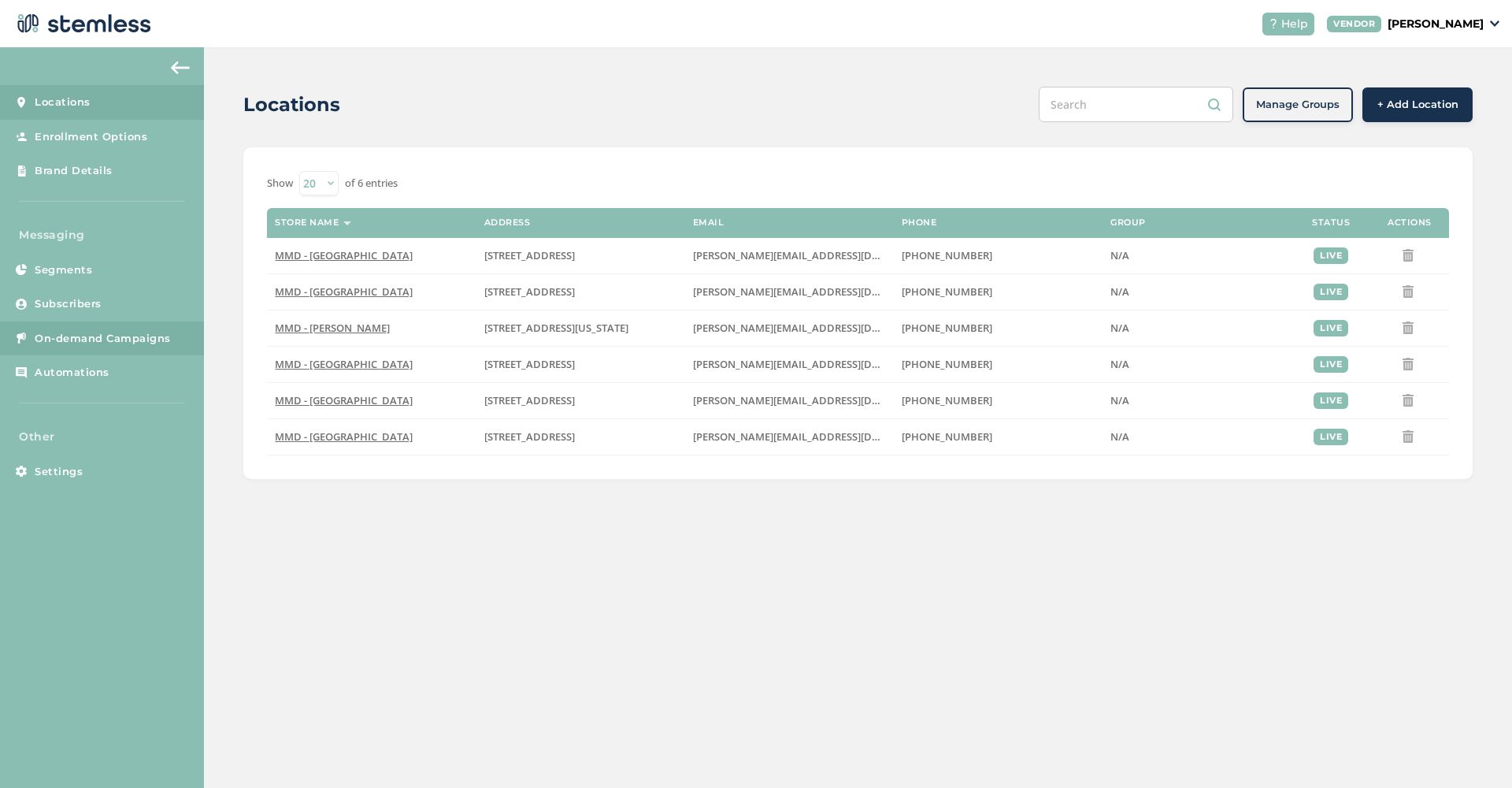
click at [139, 340] on span "On-demand Campaigns" at bounding box center [102, 338] width 136 height 16
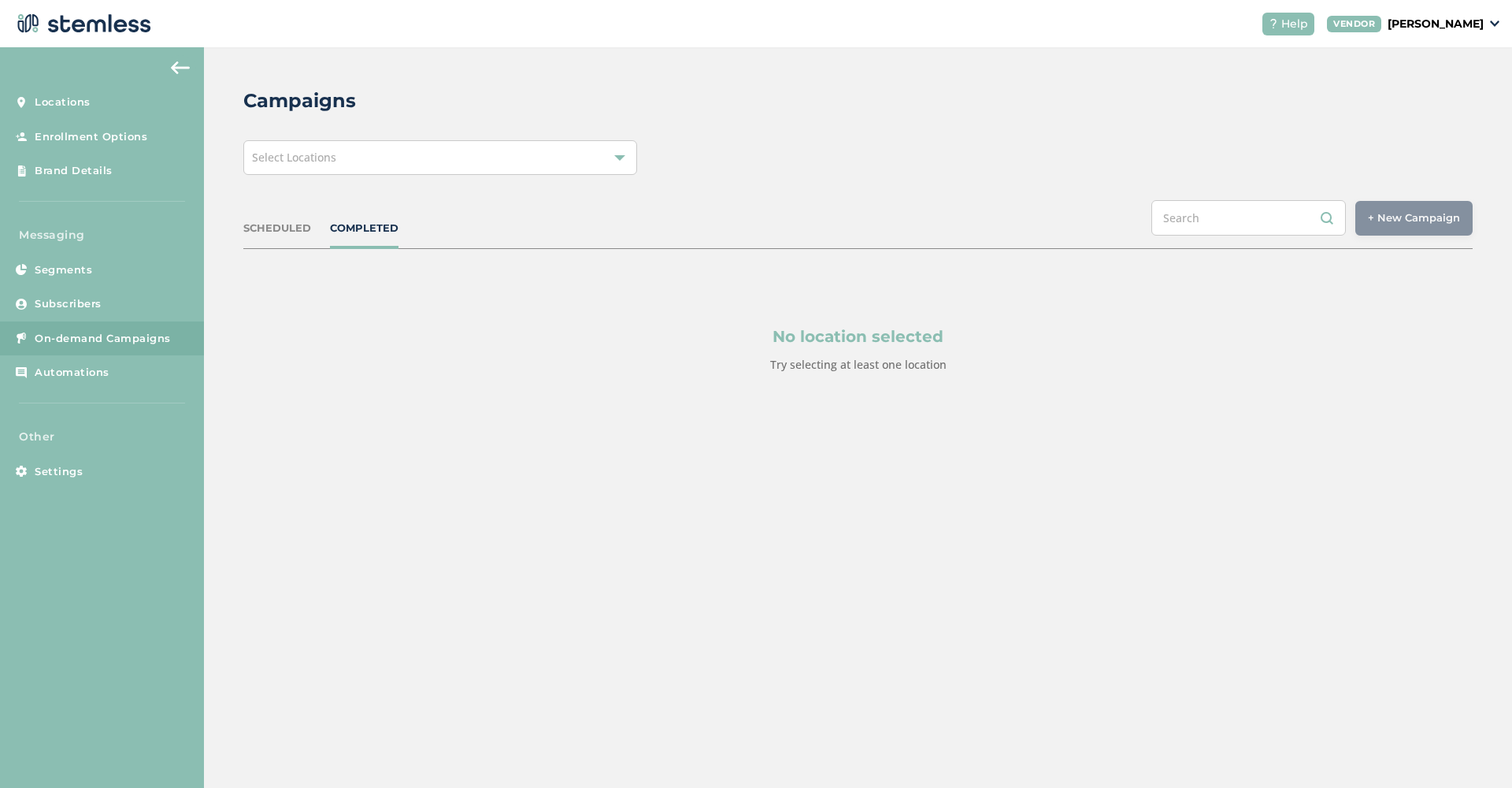
click at [391, 169] on div "Select Locations" at bounding box center [440, 156] width 394 height 34
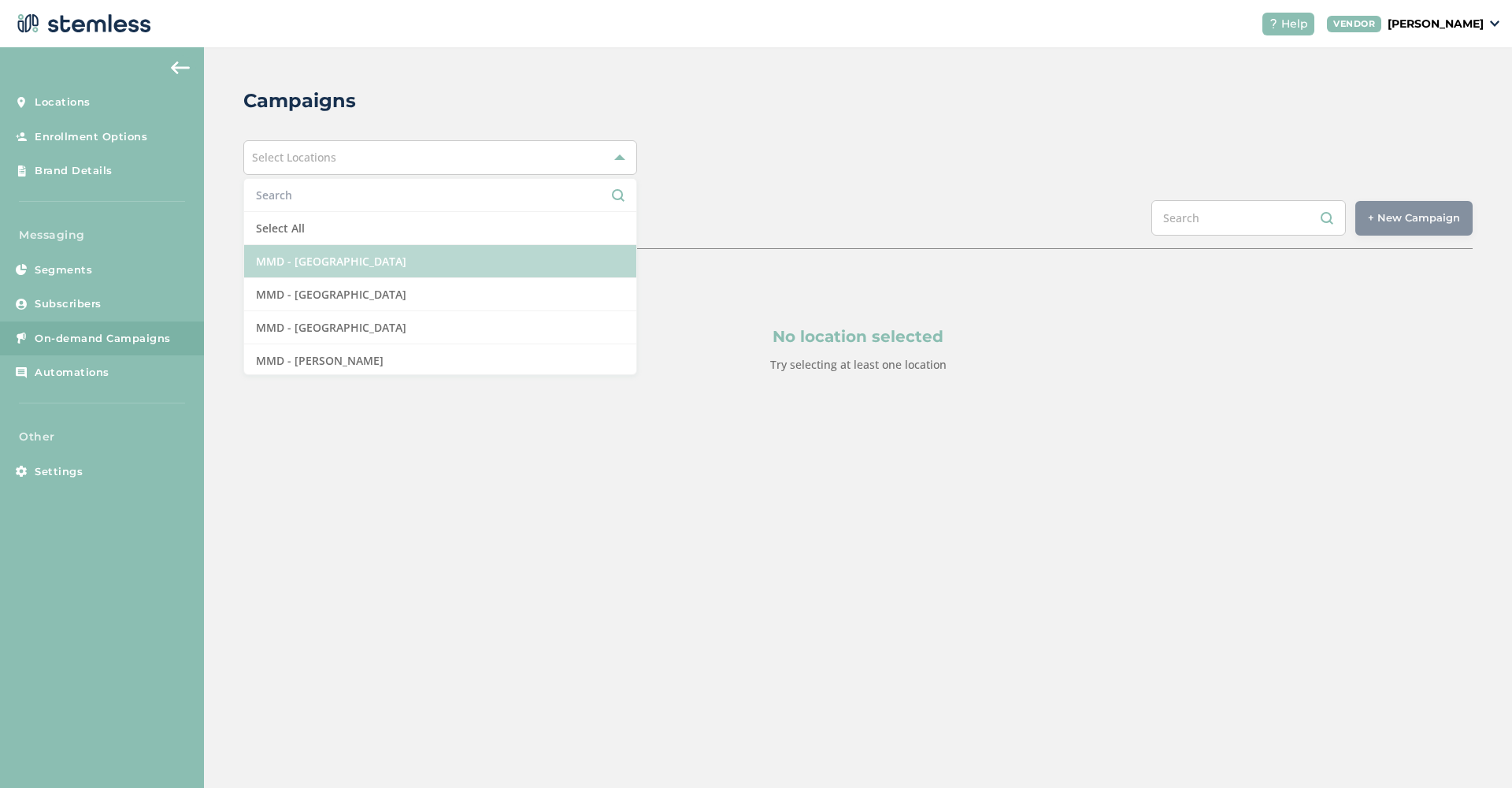
click at [358, 269] on li "MMD - [GEOGRAPHIC_DATA]" at bounding box center [440, 262] width 392 height 33
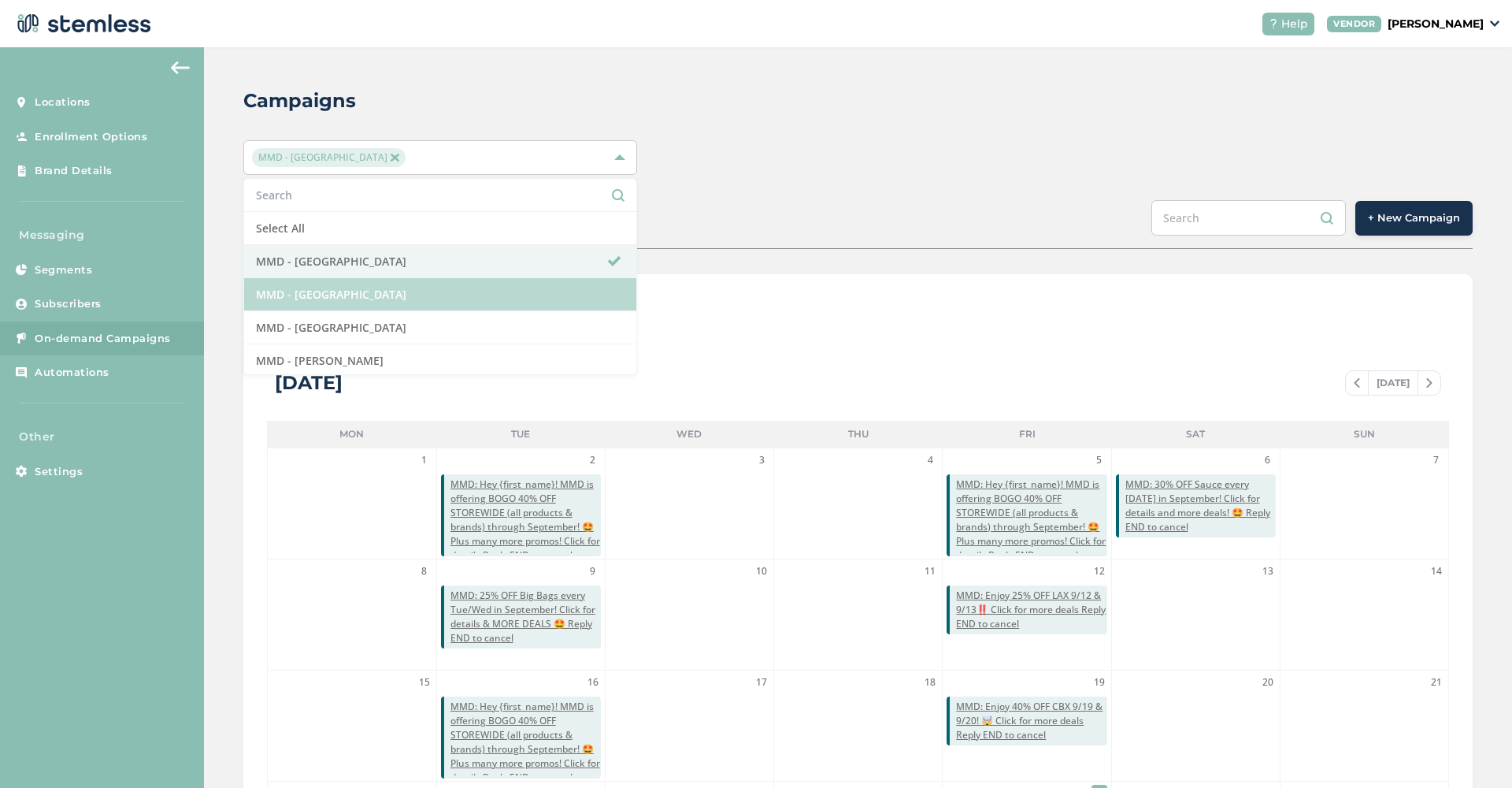
click at [472, 303] on li "MMD - [GEOGRAPHIC_DATA]" at bounding box center [440, 294] width 392 height 33
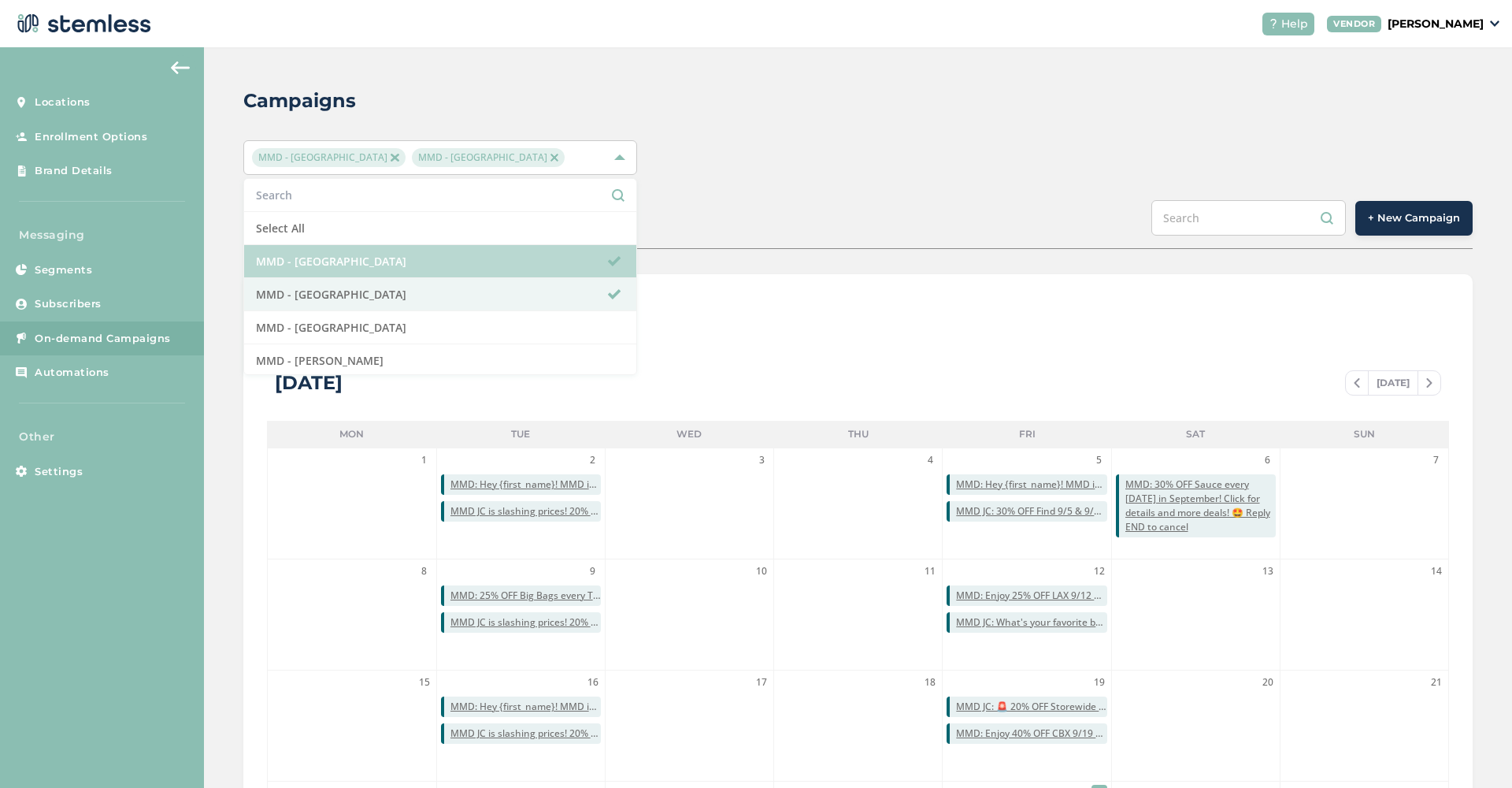
click at [614, 267] on span at bounding box center [614, 261] width 13 height 13
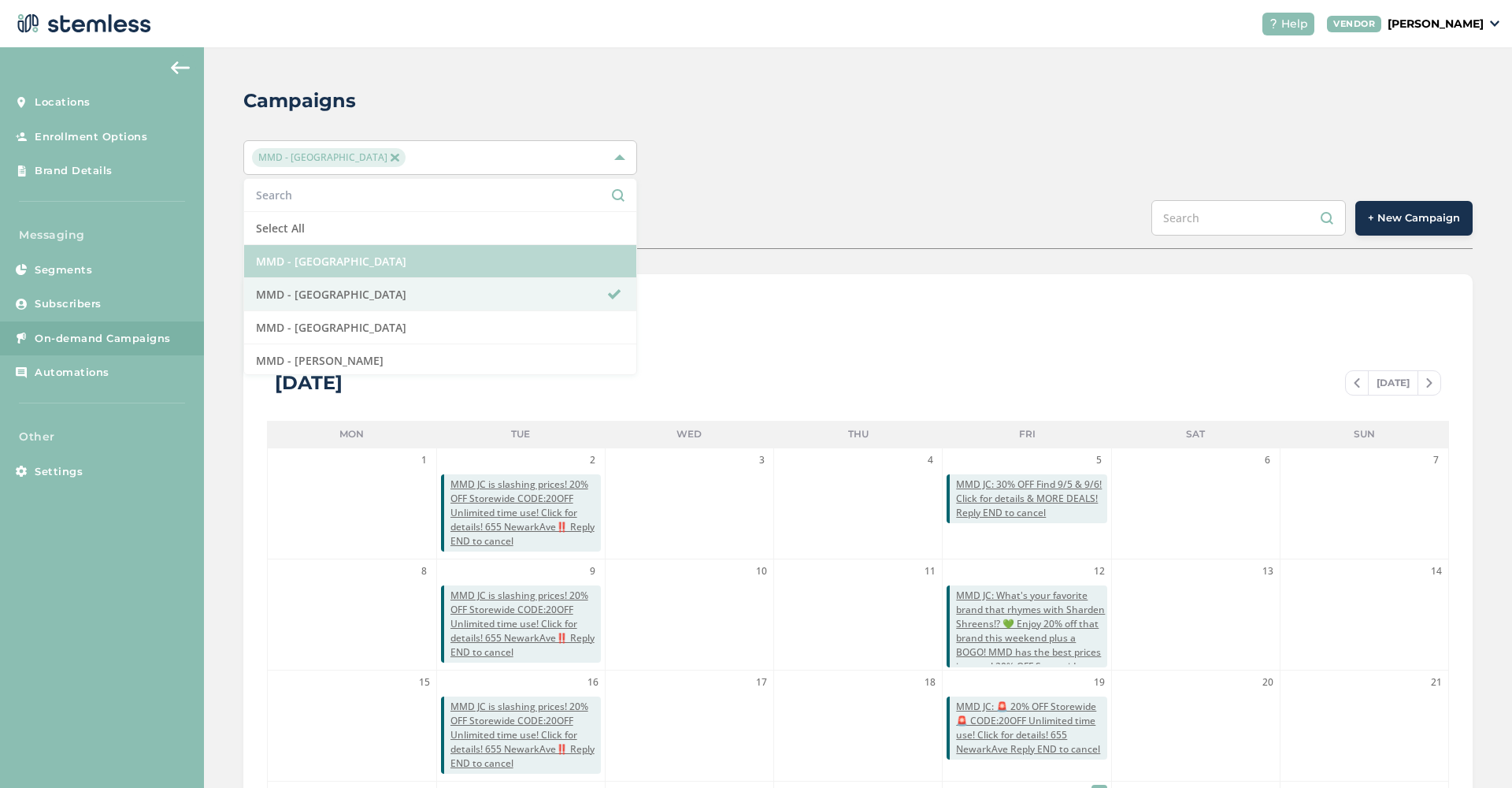
click at [1400, 211] on span "+ New Campaign" at bounding box center [1413, 218] width 92 height 16
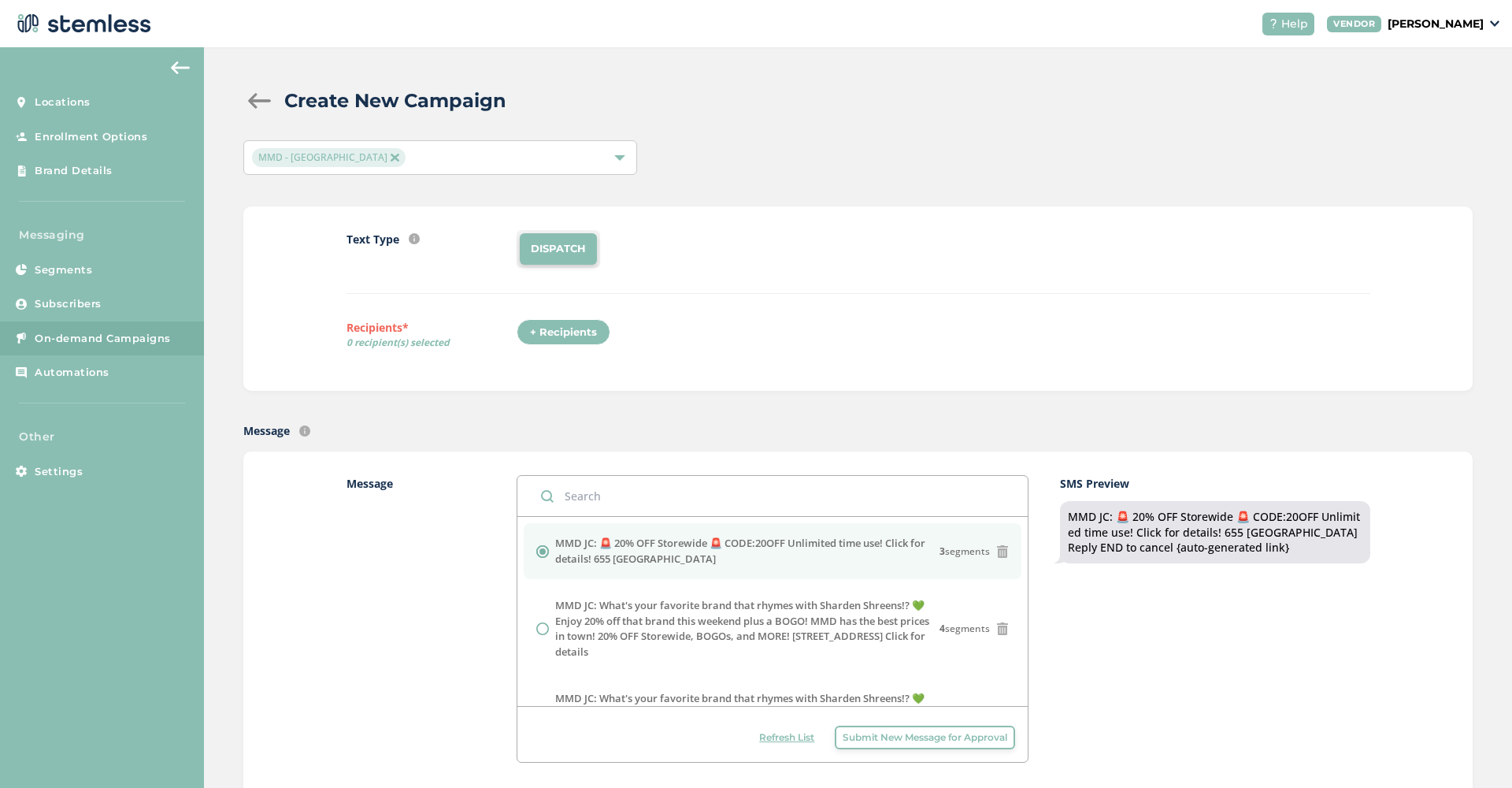
click at [583, 328] on div "+ Recipients" at bounding box center [563, 331] width 94 height 26
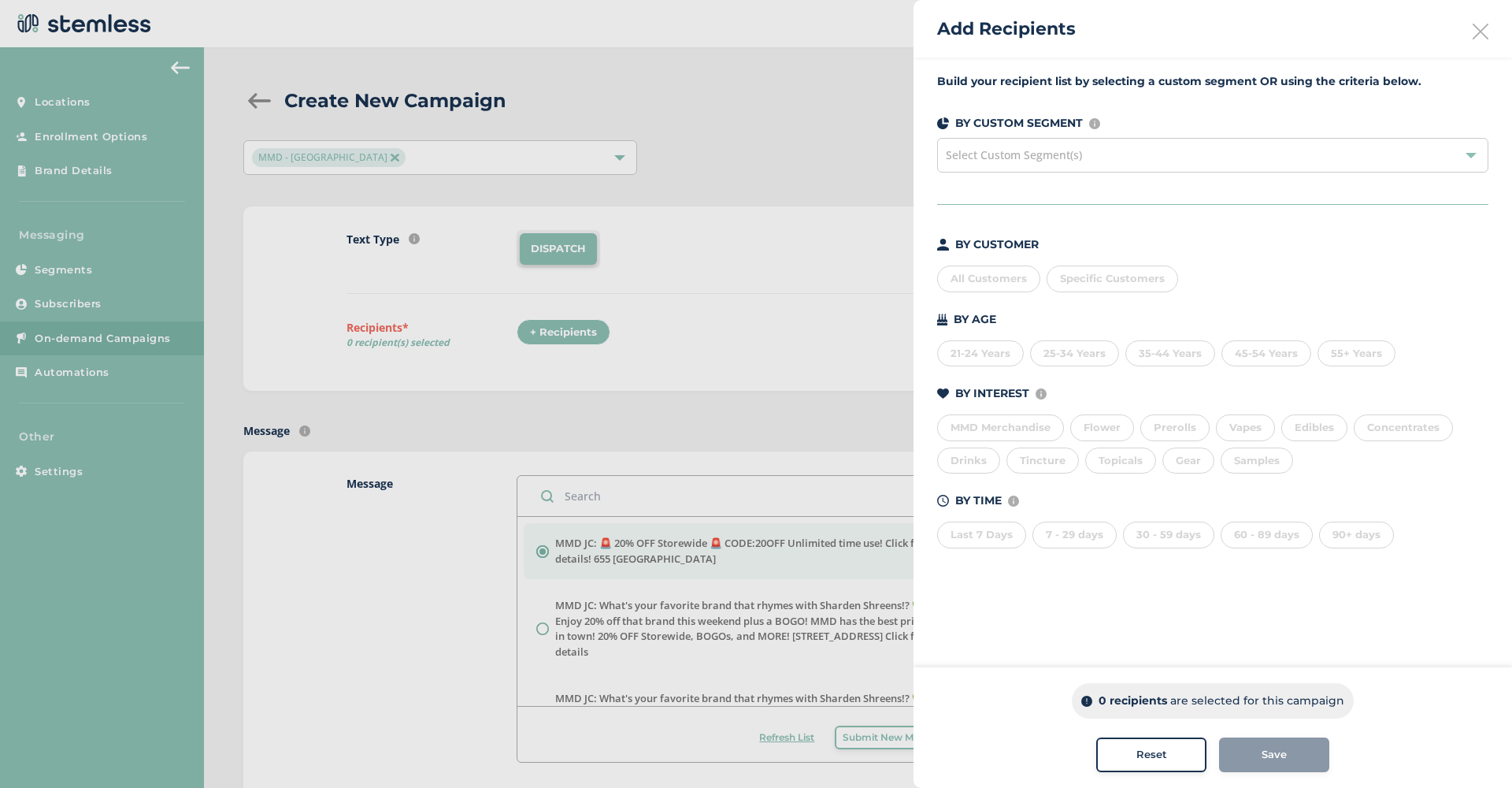
click at [982, 288] on div "All Customers" at bounding box center [989, 278] width 104 height 26
click at [1285, 747] on span "Save" at bounding box center [1274, 755] width 25 height 16
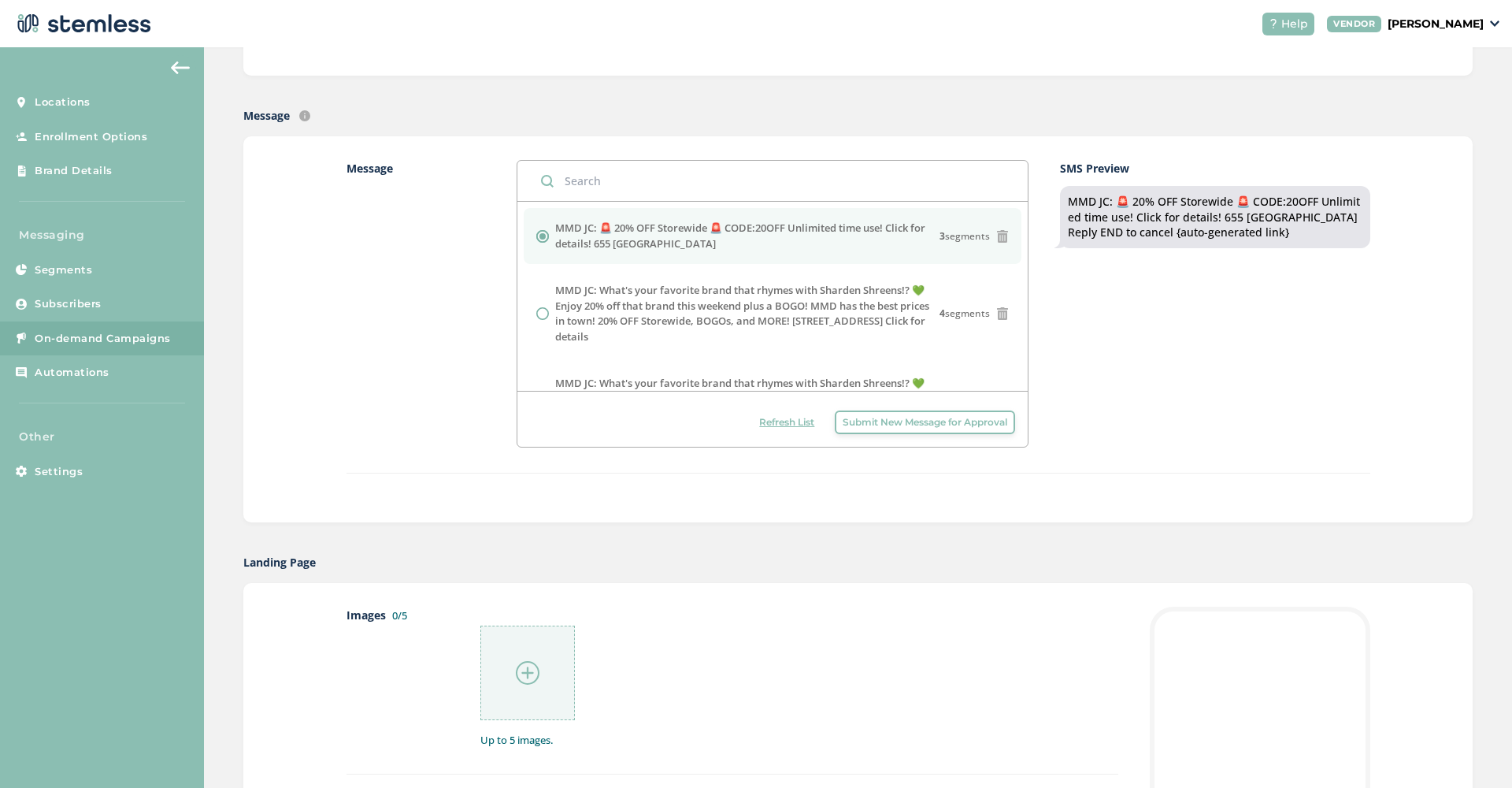
scroll to position [431, 0]
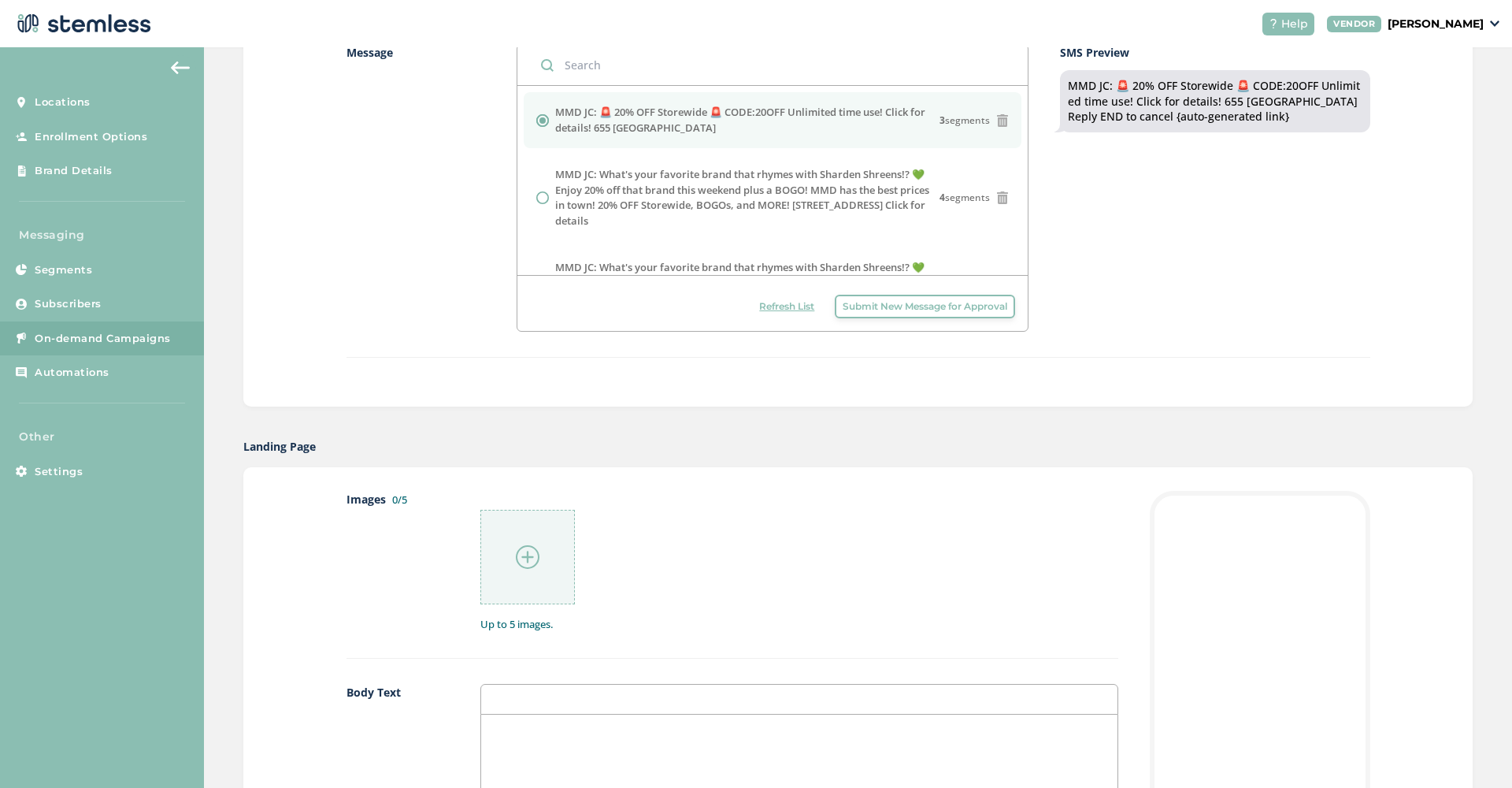
click at [531, 548] on img at bounding box center [528, 556] width 23 height 23
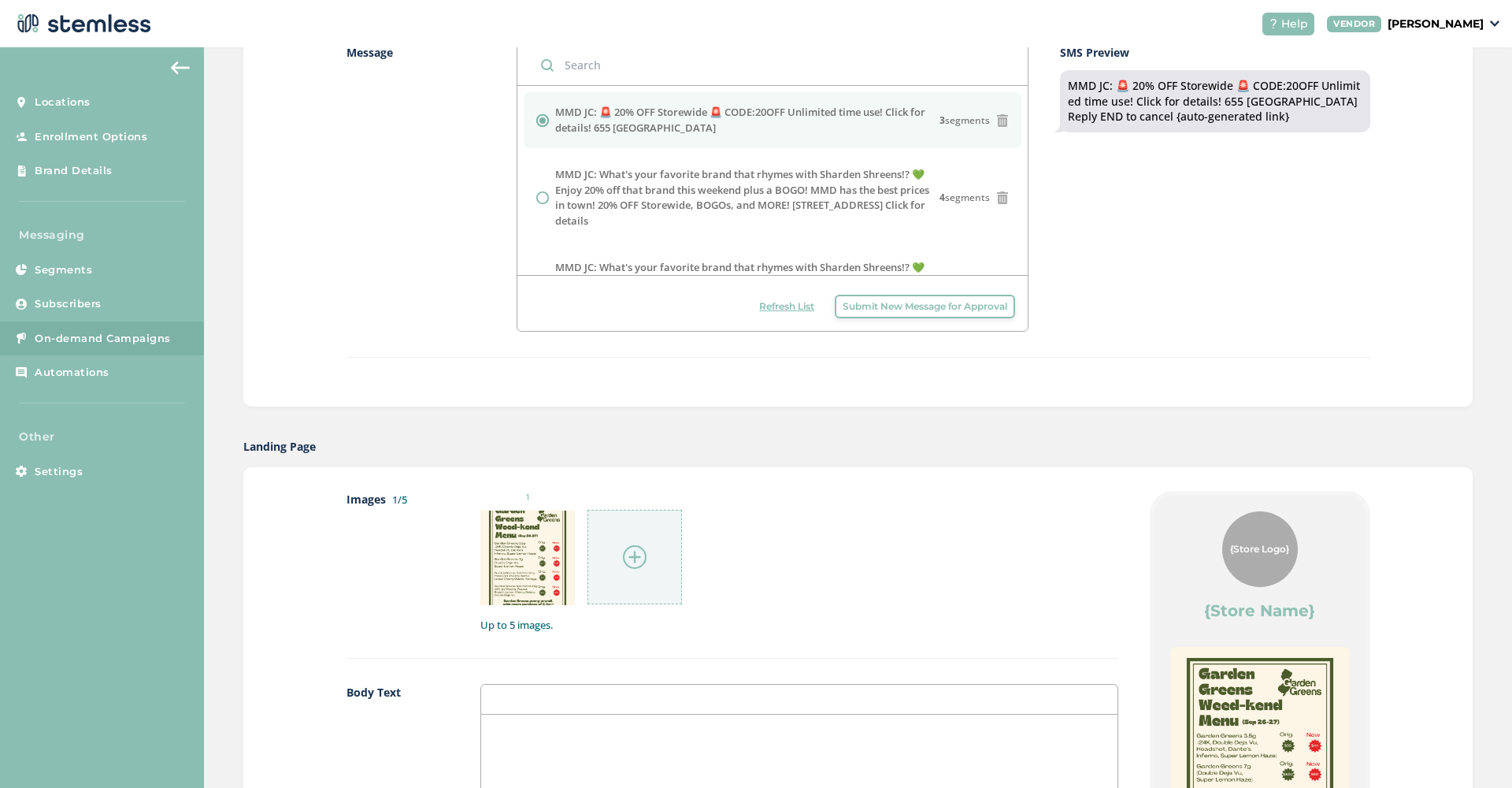
click at [637, 551] on img at bounding box center [634, 556] width 23 height 23
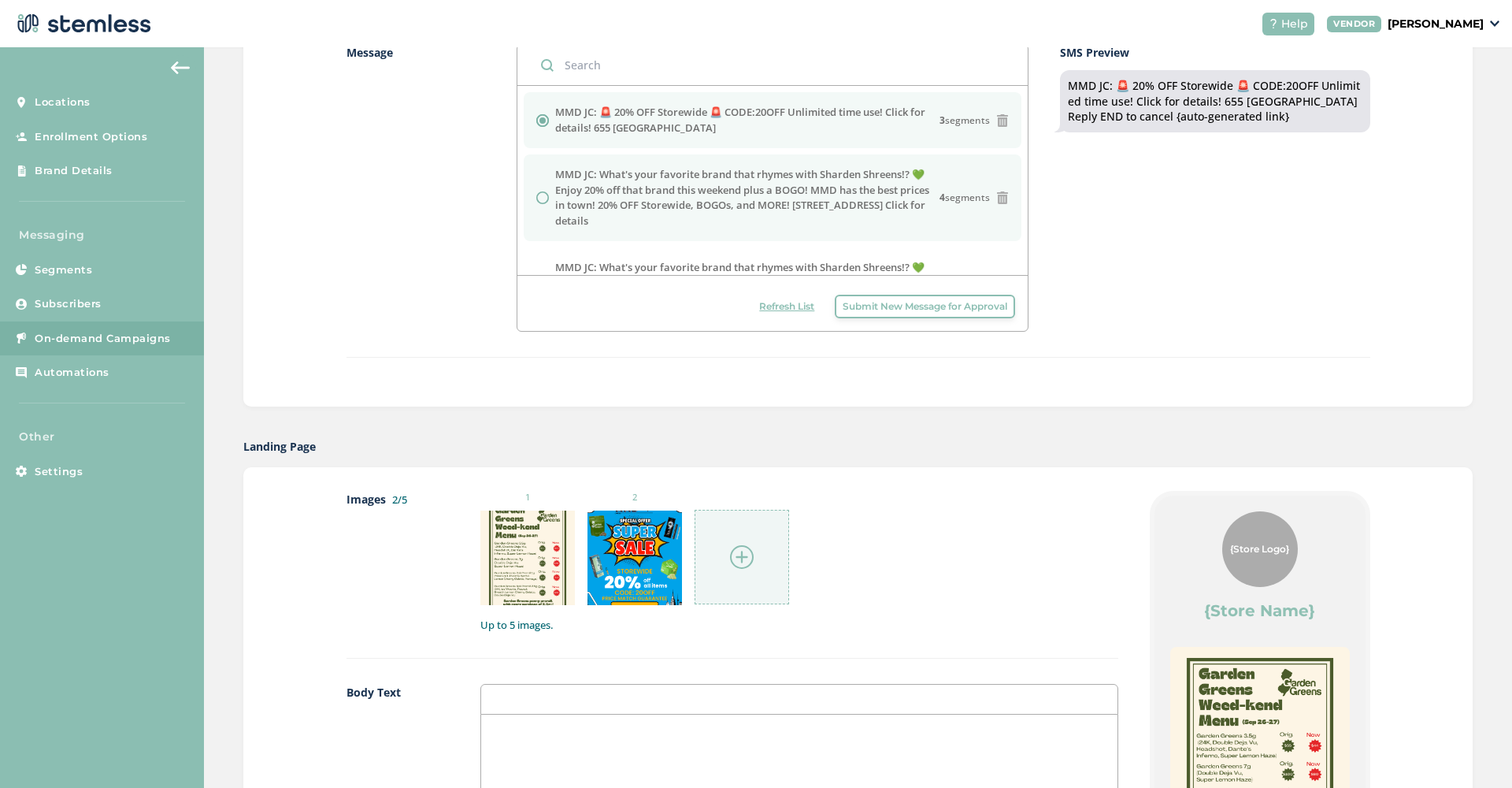
click at [548, 193] on input "radio" at bounding box center [542, 197] width 13 height 13
radio input "true"
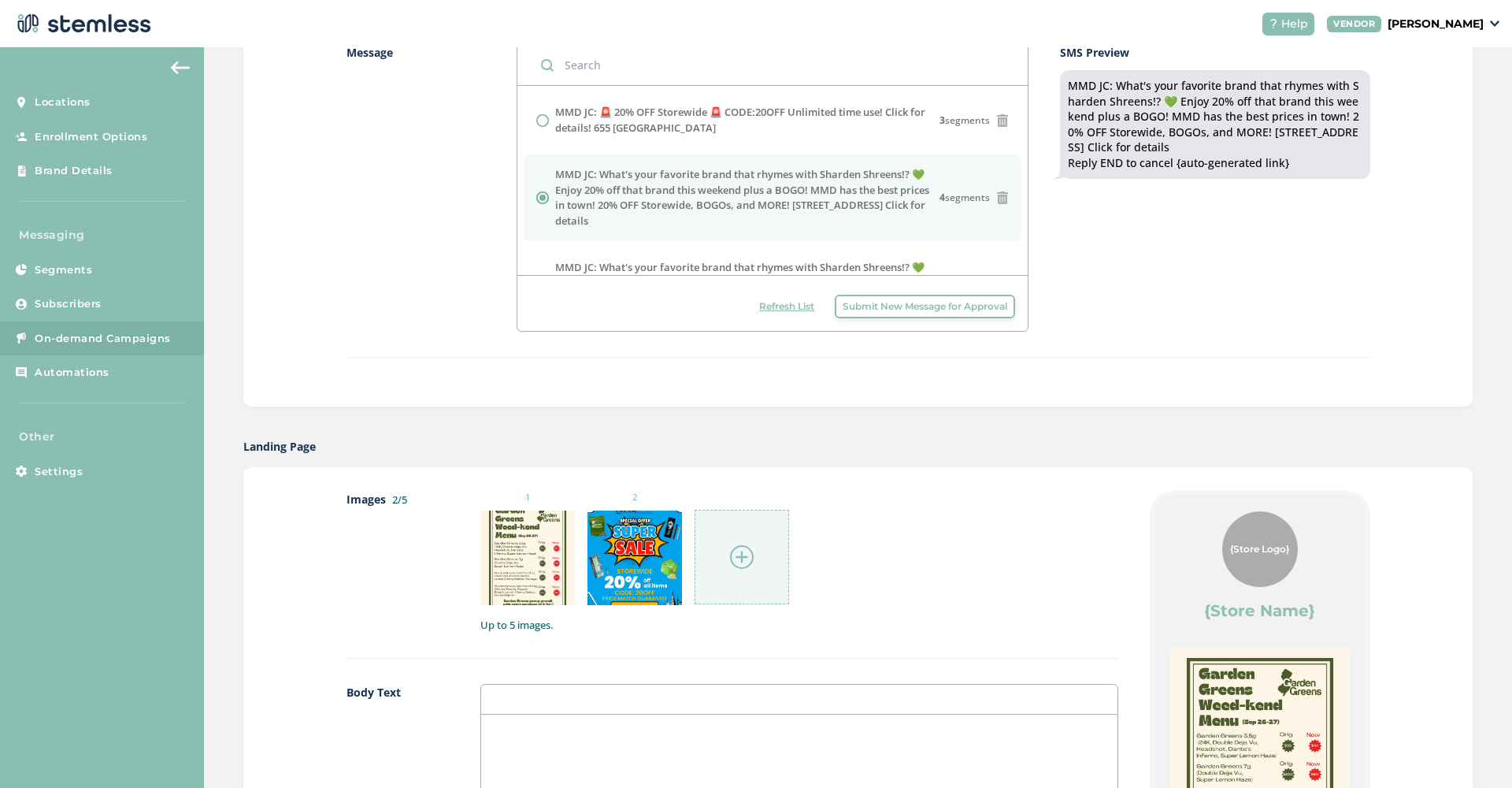
click at [746, 563] on img at bounding box center [742, 556] width 23 height 23
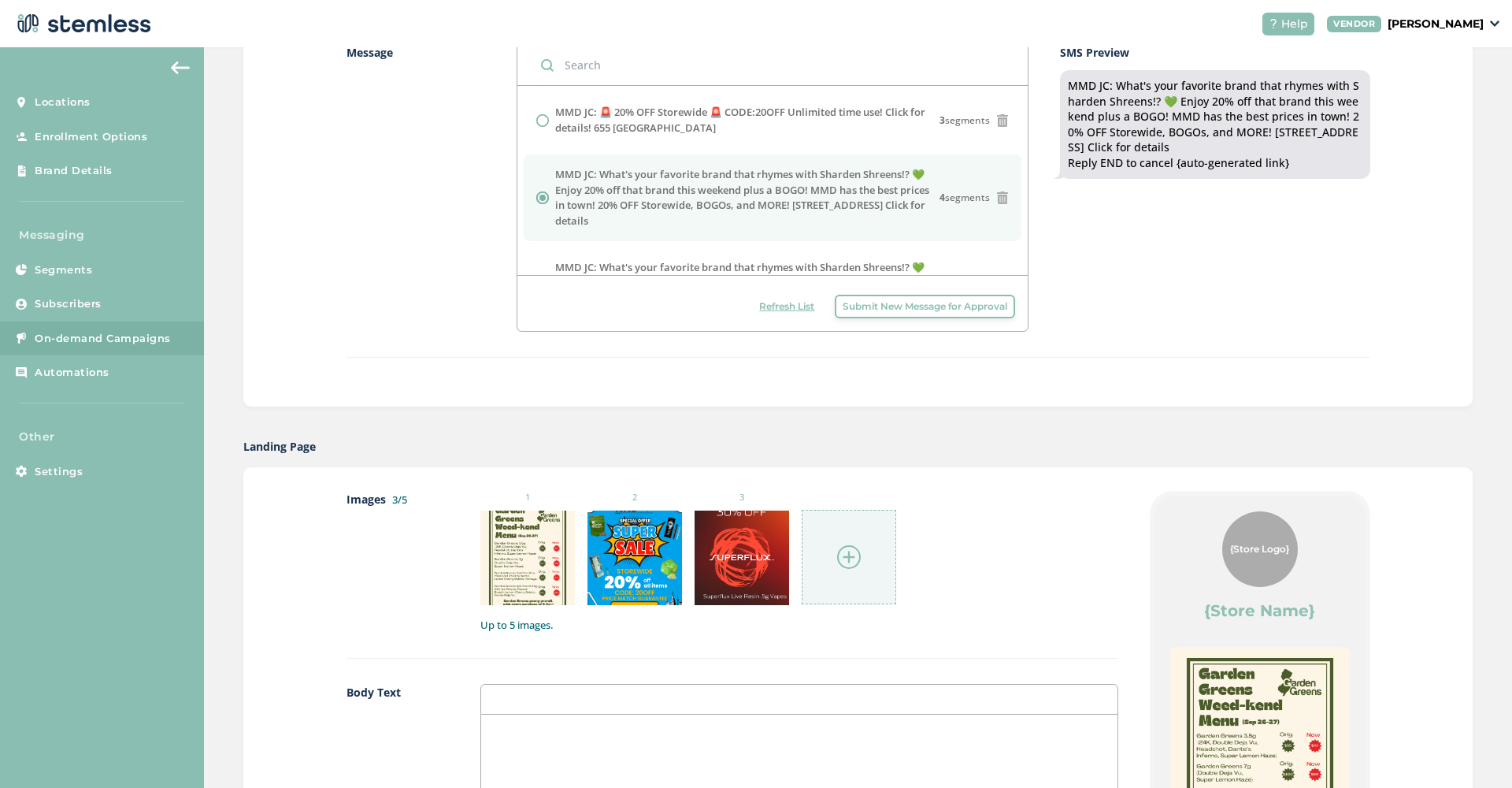
click at [845, 545] on img at bounding box center [848, 556] width 23 height 23
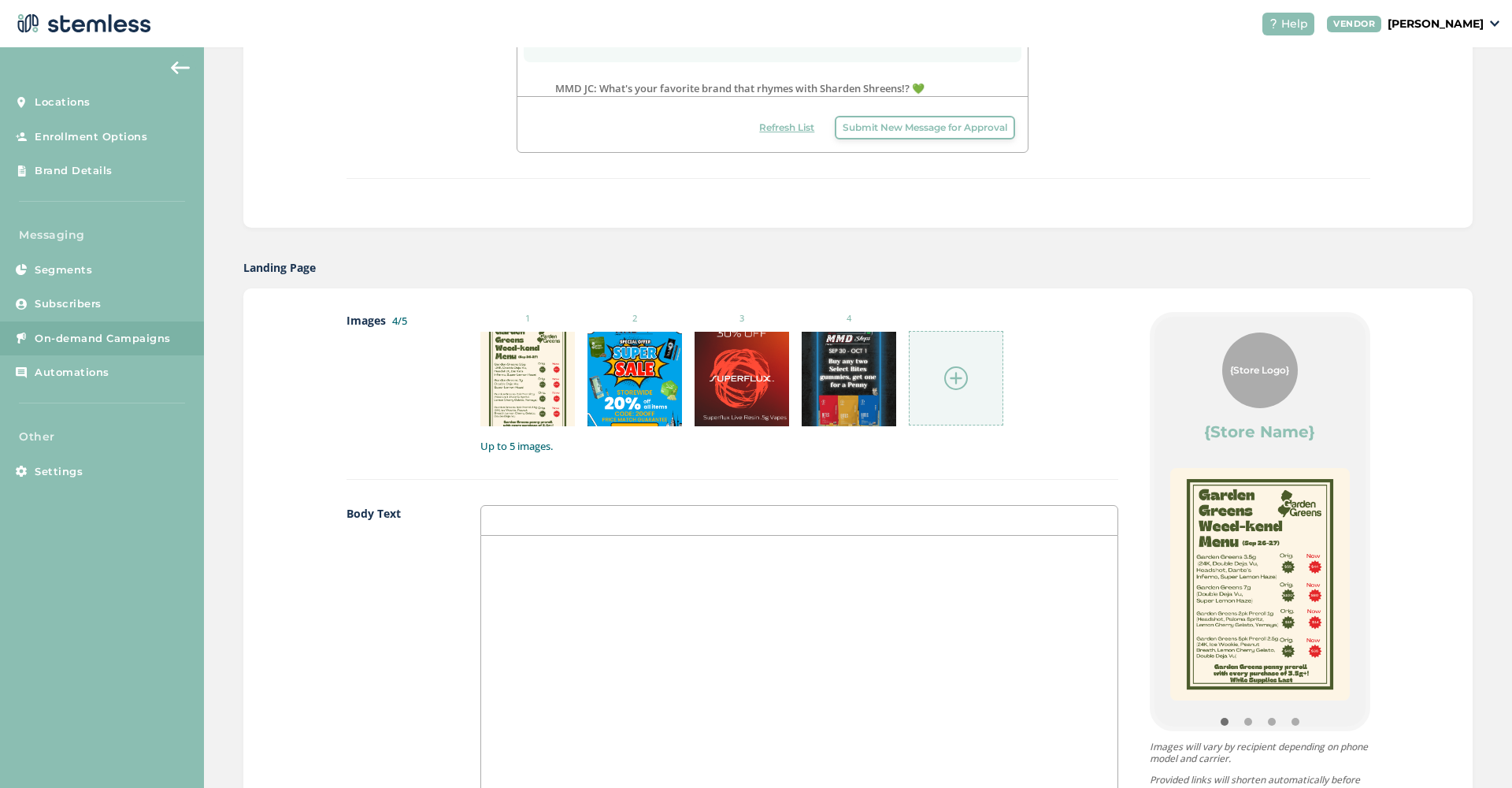
scroll to position [699, 0]
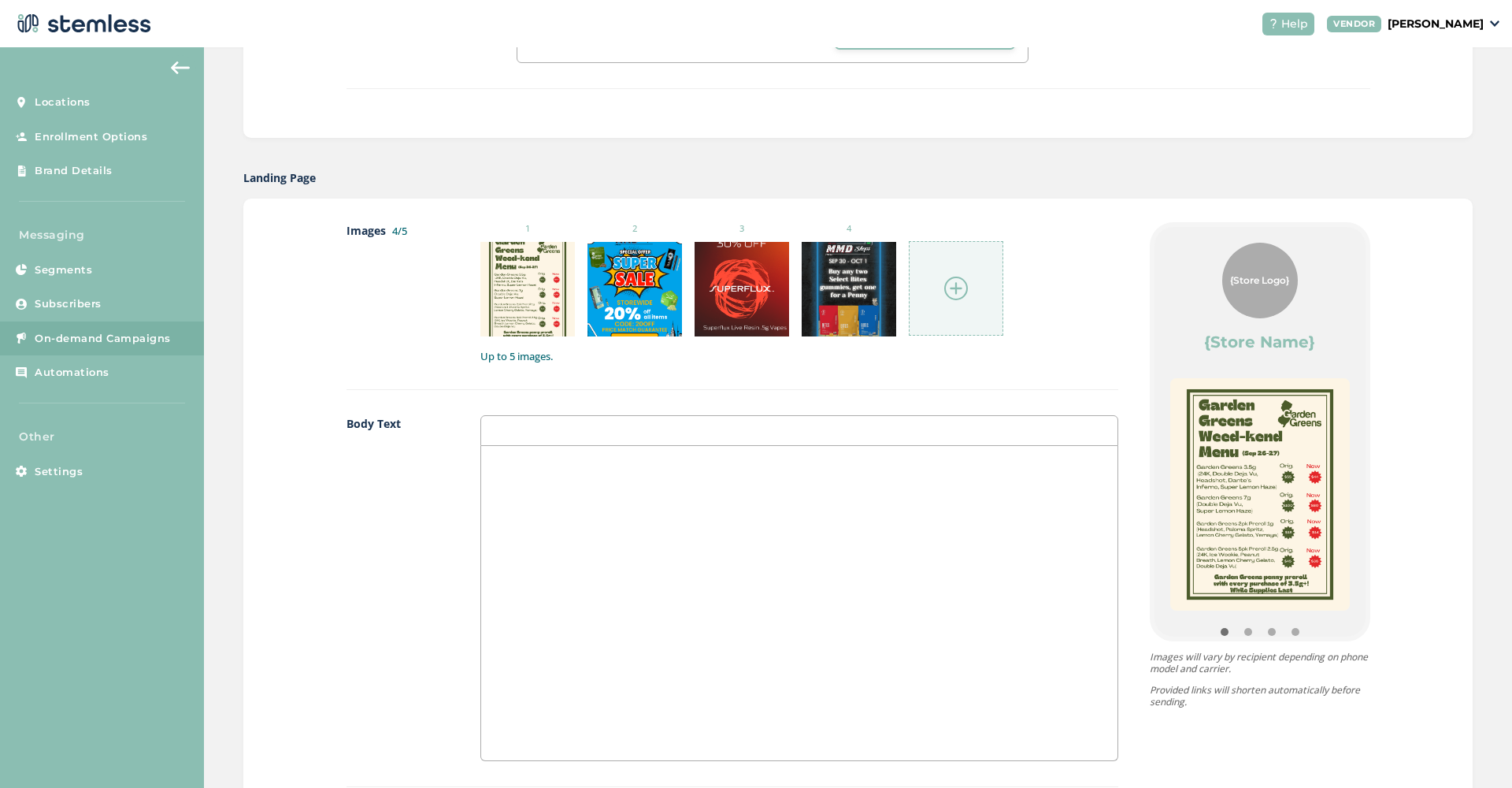
click at [816, 529] on div at bounding box center [799, 602] width 636 height 314
click at [976, 465] on p "Garden Greens BOGO [DATE] and [DATE]! 20% OFF STOREWIDE AND MORE! Swipe for det…" at bounding box center [799, 462] width 613 height 15
drag, startPoint x: 1058, startPoint y: 460, endPoint x: 956, endPoint y: 463, distance: 102.0
click at [956, 463] on p "Garden Greens BOGO [DATE] and [DATE]! 20% OFF STOREWIDE AND MORE! Swipe for det…" at bounding box center [799, 462] width 613 height 15
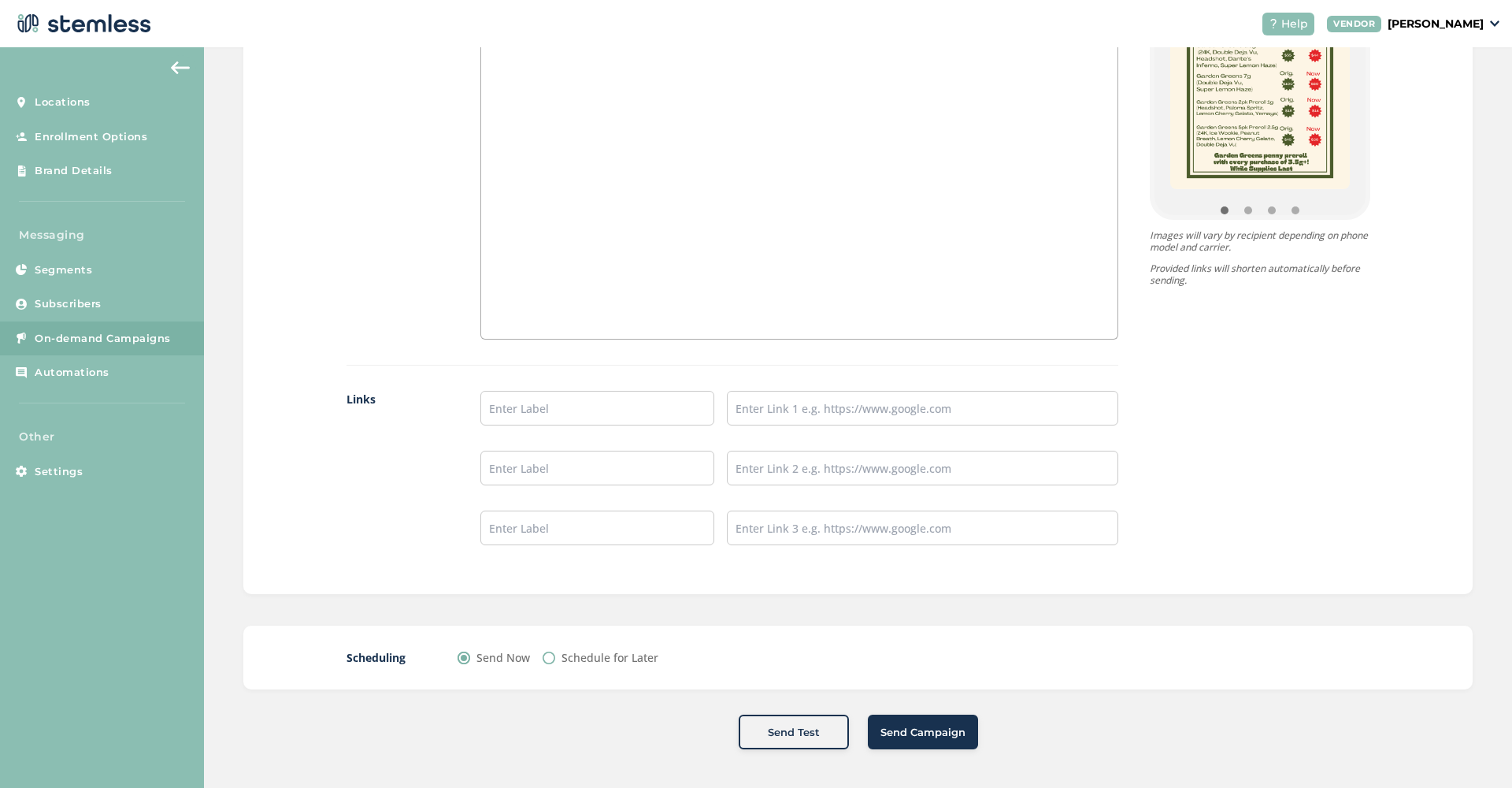
scroll to position [1120, 0]
click at [509, 406] on input "text" at bounding box center [597, 408] width 235 height 34
type input "SHOP NOW"
click at [825, 409] on input "text" at bounding box center [923, 408] width 391 height 34
paste input "[URL][DOMAIN_NAME]"
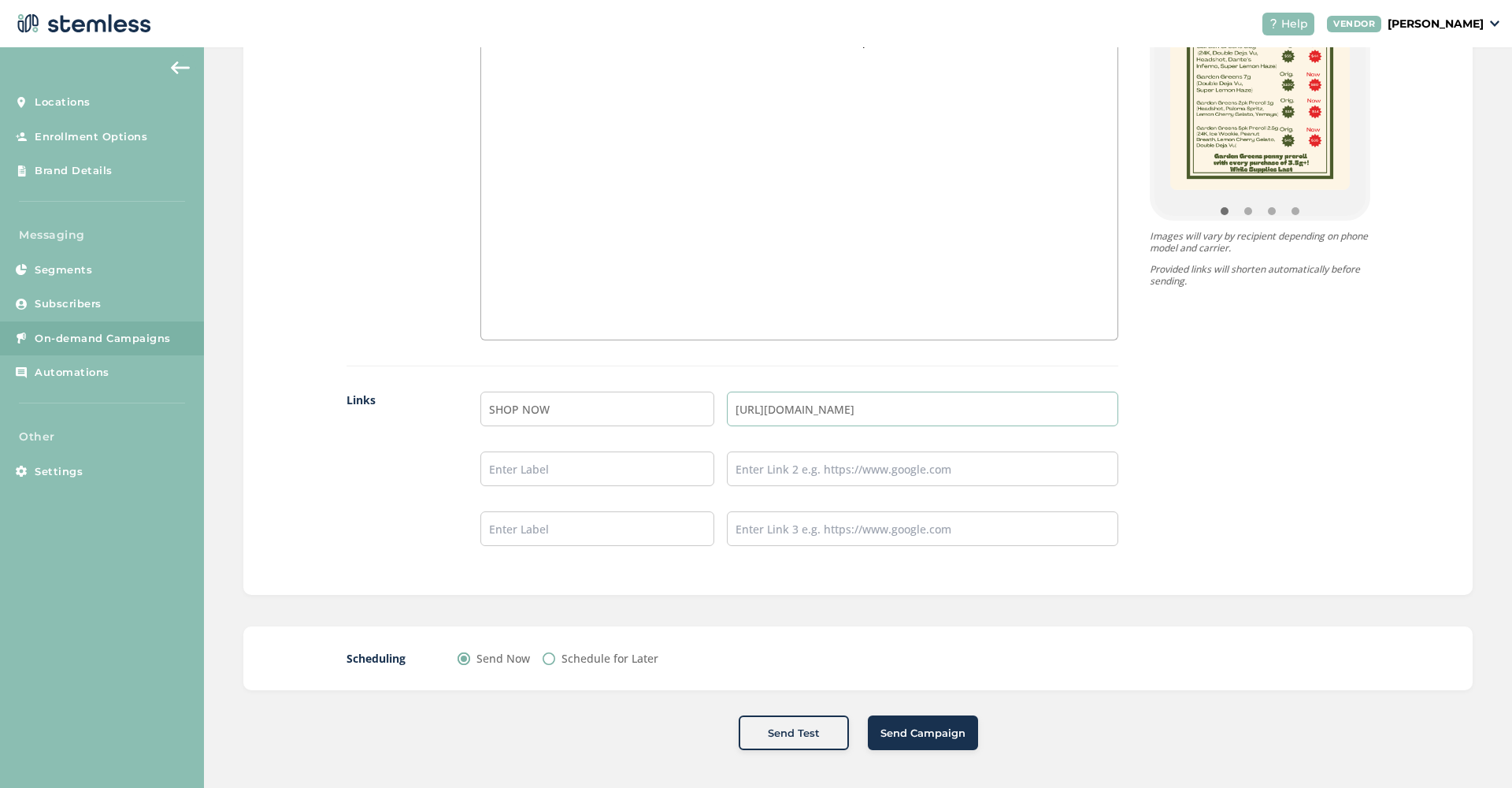
type input "[URL][DOMAIN_NAME]"
click at [1230, 427] on div "{Store Logo} {Store Name} Garden Greens BOGO [DATE] and [DATE]! 20% OFF STOREWI…" at bounding box center [1244, 186] width 252 height 769
click at [956, 727] on span "Send Campaign" at bounding box center [923, 733] width 85 height 16
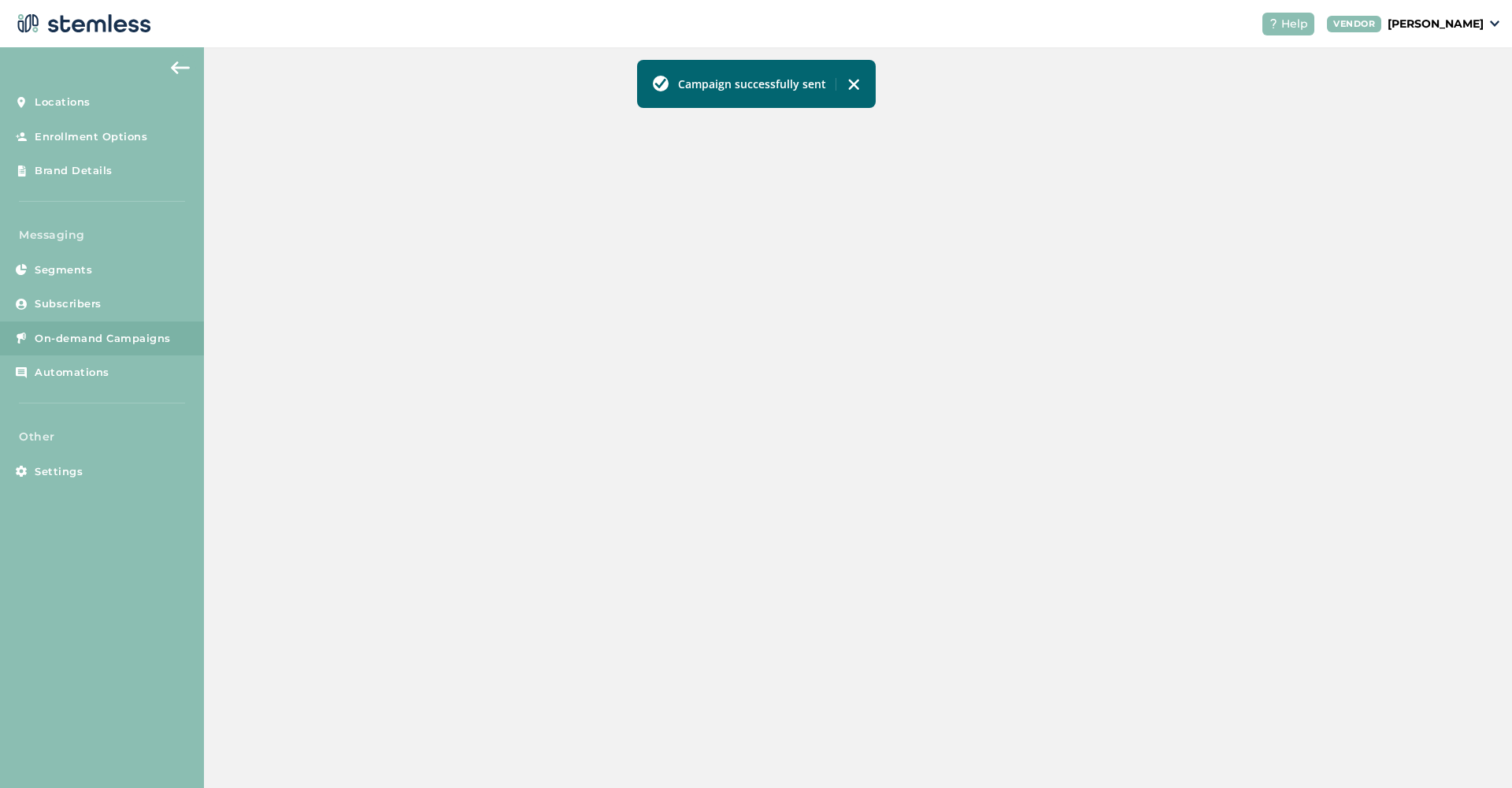
scroll to position [278, 0]
